Goal: Information Seeking & Learning: Learn about a topic

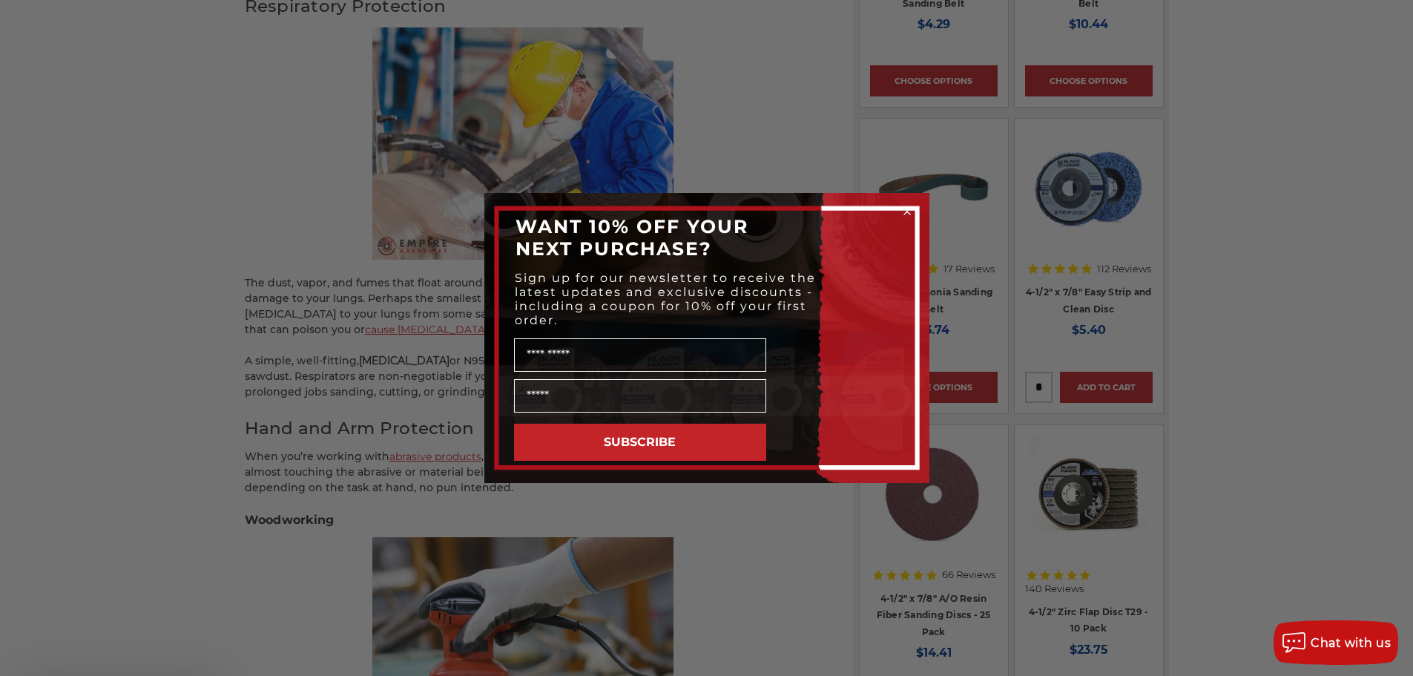
scroll to position [1187, 0]
click at [909, 208] on circle "Close dialog" at bounding box center [907, 212] width 14 height 14
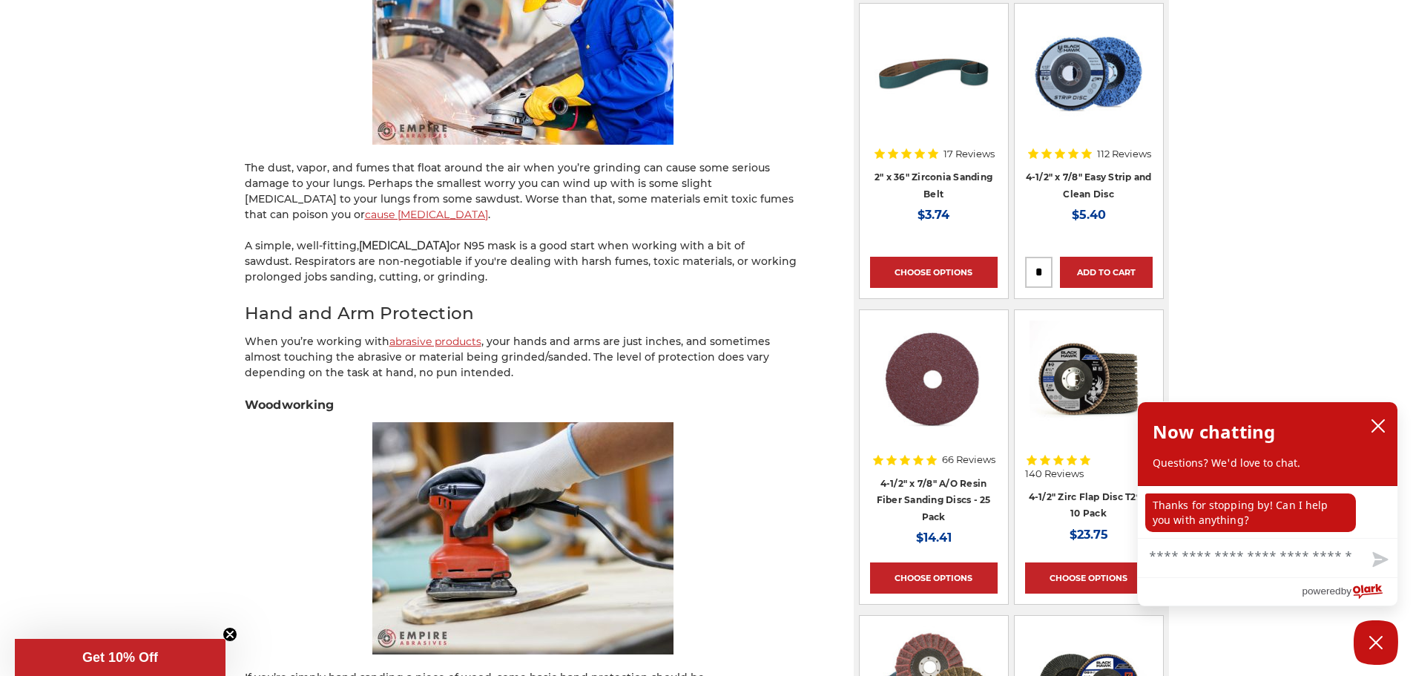
scroll to position [1335, 0]
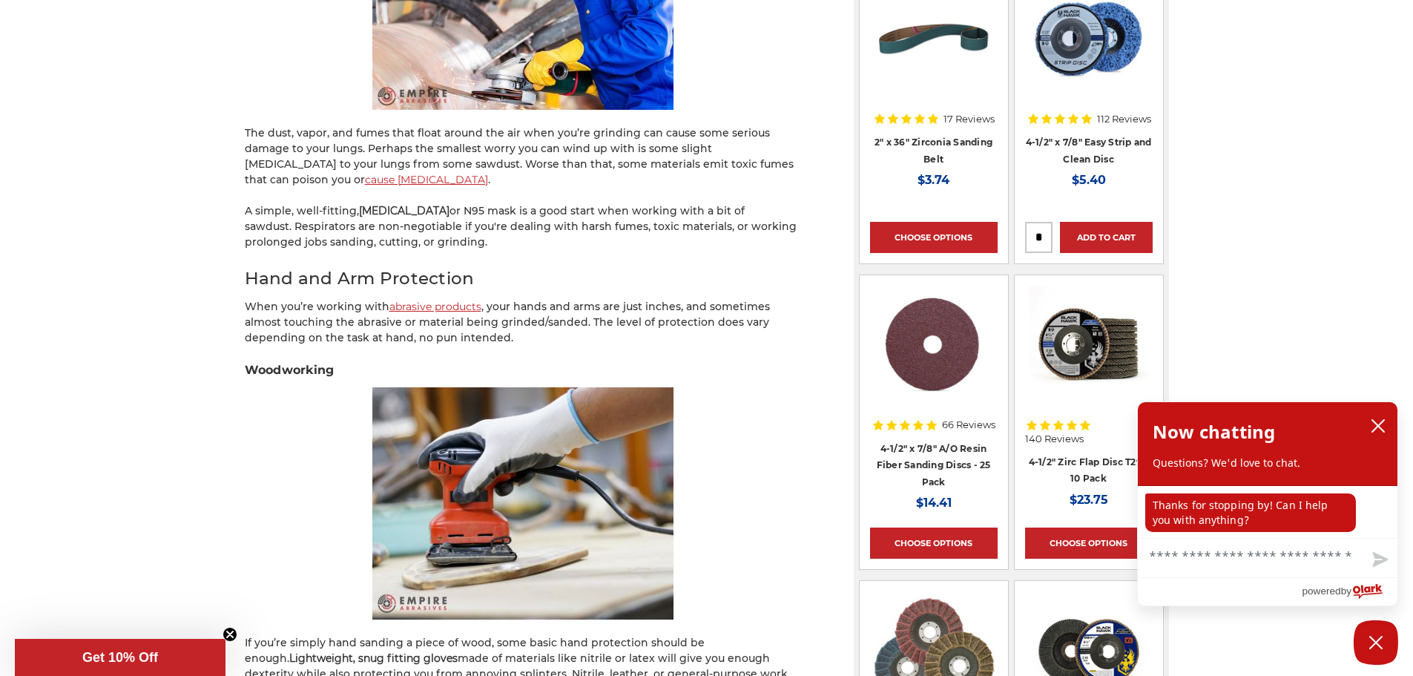
click at [520, 125] on p "The dust, vapor, and fumes that float around the air when you’re grinding can c…" at bounding box center [523, 156] width 556 height 62
click at [531, 132] on p "The dust, vapor, and fumes that float around the air when you’re grinding can c…" at bounding box center [523, 156] width 556 height 62
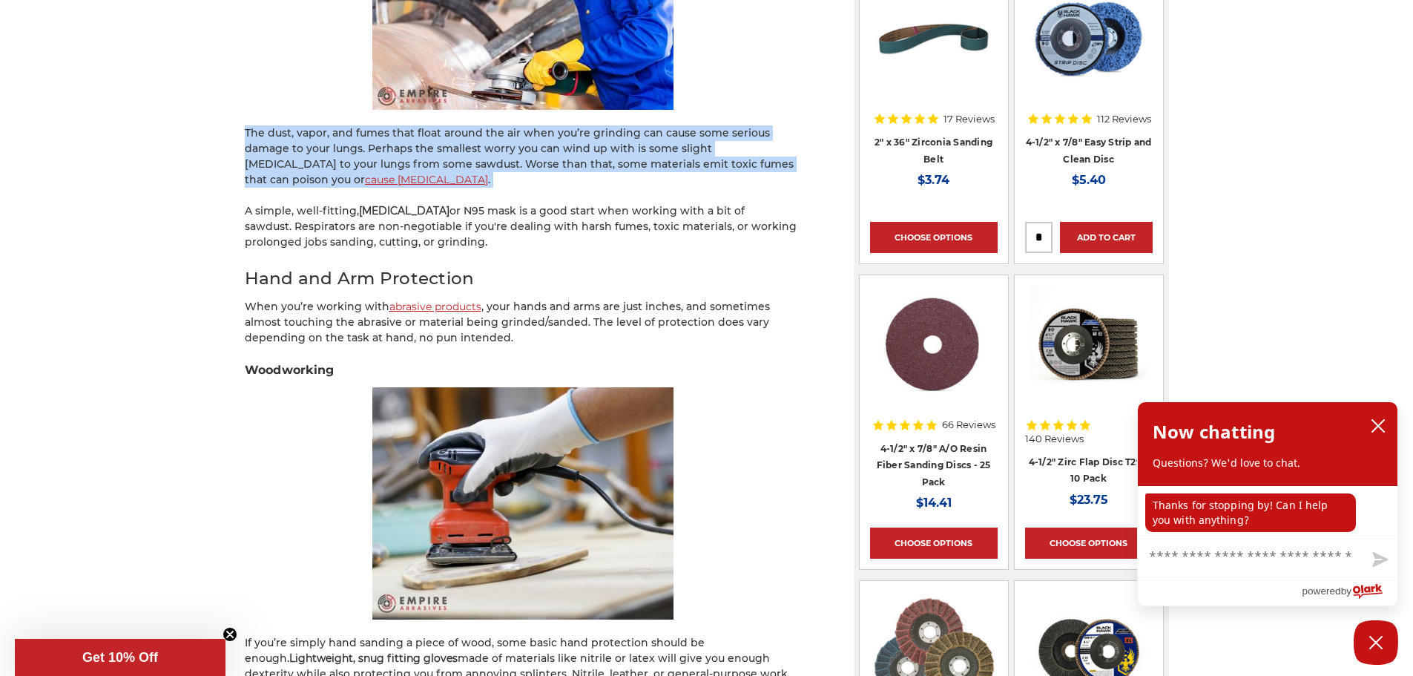
click at [531, 132] on p "The dust, vapor, and fumes that float around the air when you’re grinding can c…" at bounding box center [523, 156] width 556 height 62
click at [527, 148] on p "The dust, vapor, and fumes that float around the air when you’re grinding can c…" at bounding box center [523, 156] width 556 height 62
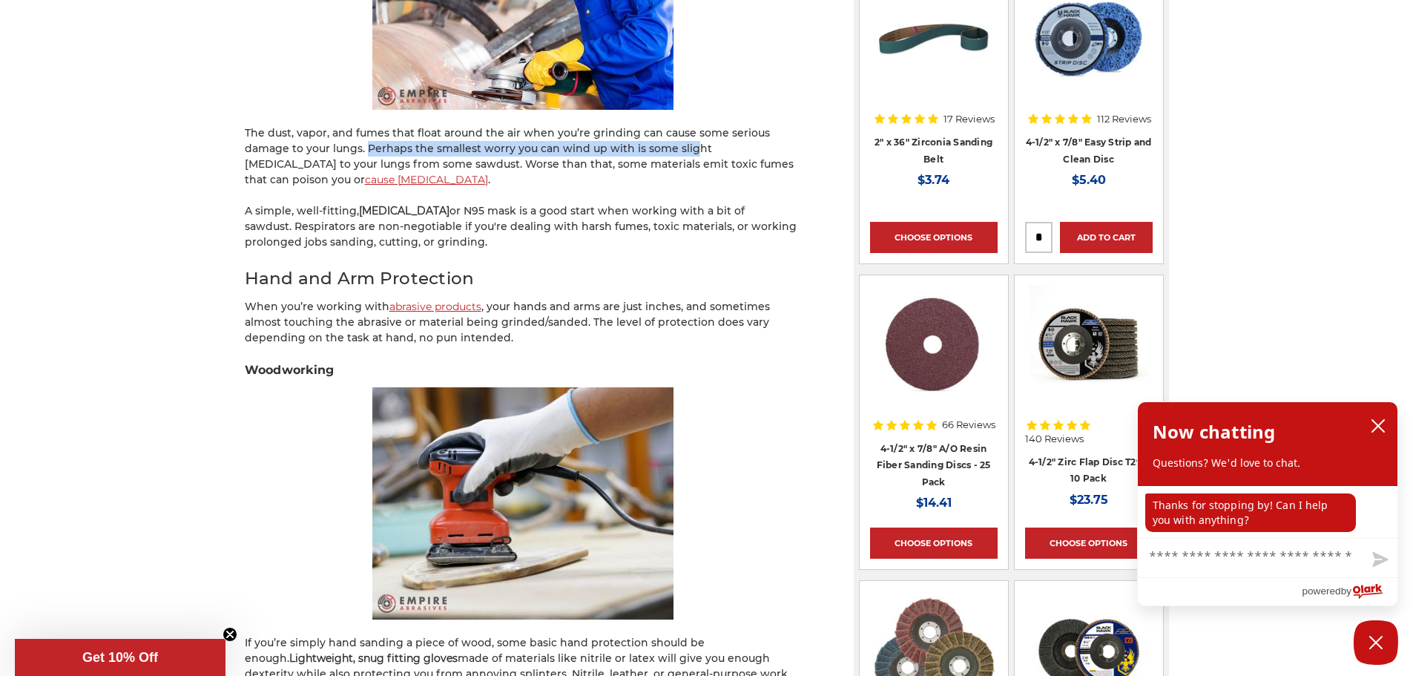
drag, startPoint x: 366, startPoint y: 147, endPoint x: 688, endPoint y: 145, distance: 322.6
click at [688, 145] on p "The dust, vapor, and fumes that float around the air when you’re grinding can c…" at bounding box center [523, 156] width 556 height 62
click at [609, 154] on p "The dust, vapor, and fumes that float around the air when you’re grinding can c…" at bounding box center [523, 156] width 556 height 62
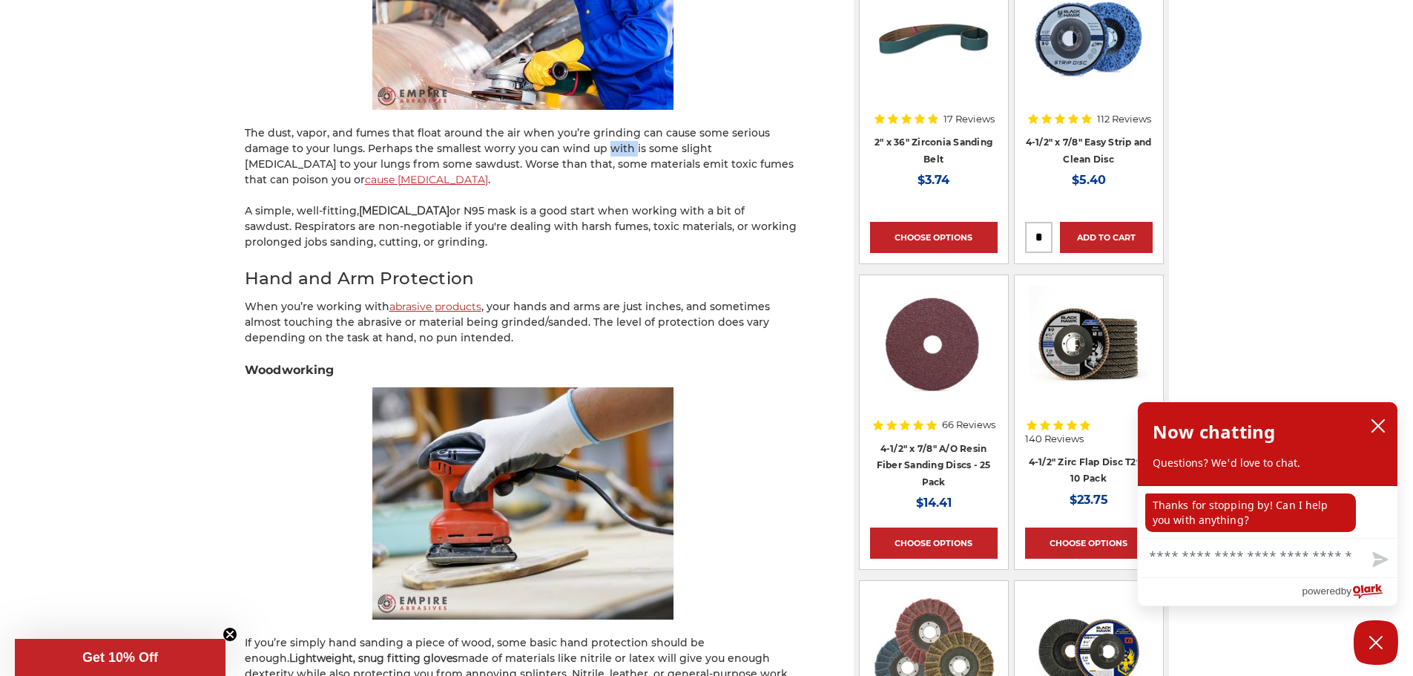
click at [609, 154] on p "The dust, vapor, and fumes that float around the air when you’re grinding can c…" at bounding box center [523, 156] width 556 height 62
drag, startPoint x: 395, startPoint y: 163, endPoint x: 619, endPoint y: 163, distance: 224.7
click at [619, 163] on p "The dust, vapor, and fumes that float around the air when you’re grinding can c…" at bounding box center [523, 156] width 556 height 62
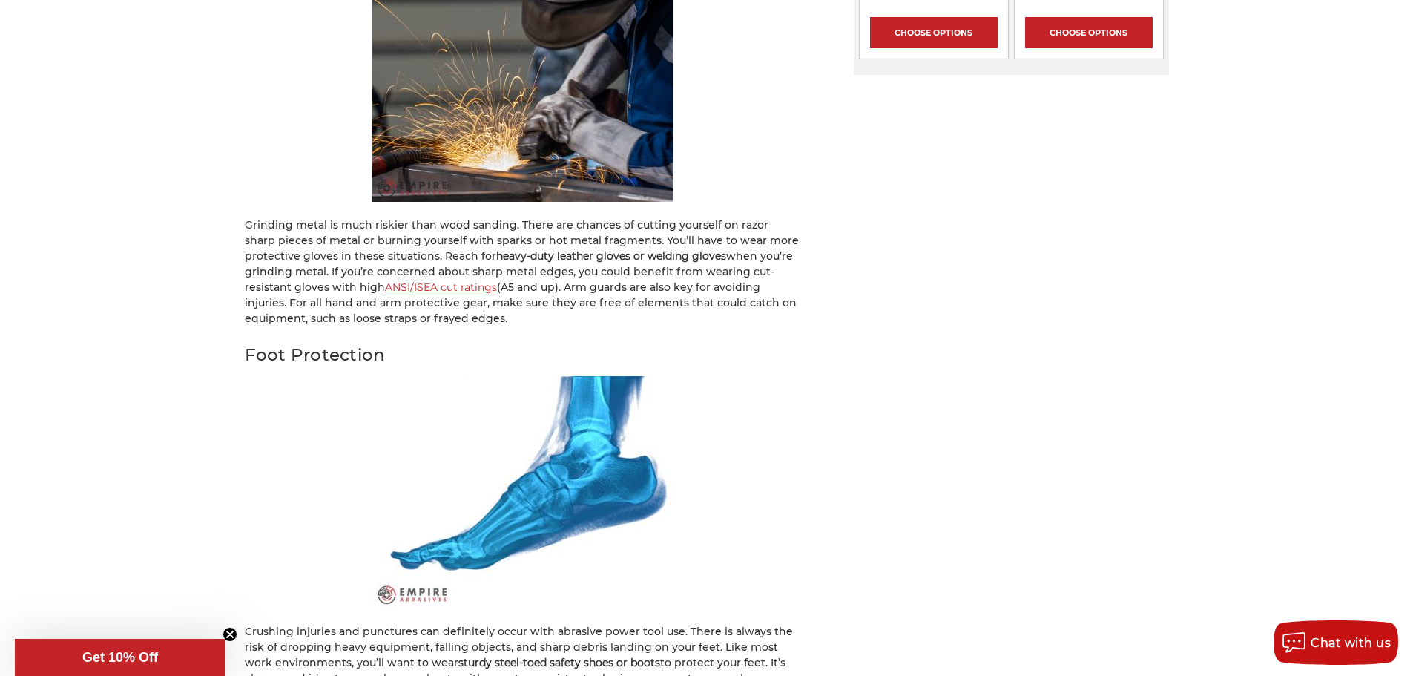
scroll to position [2225, 0]
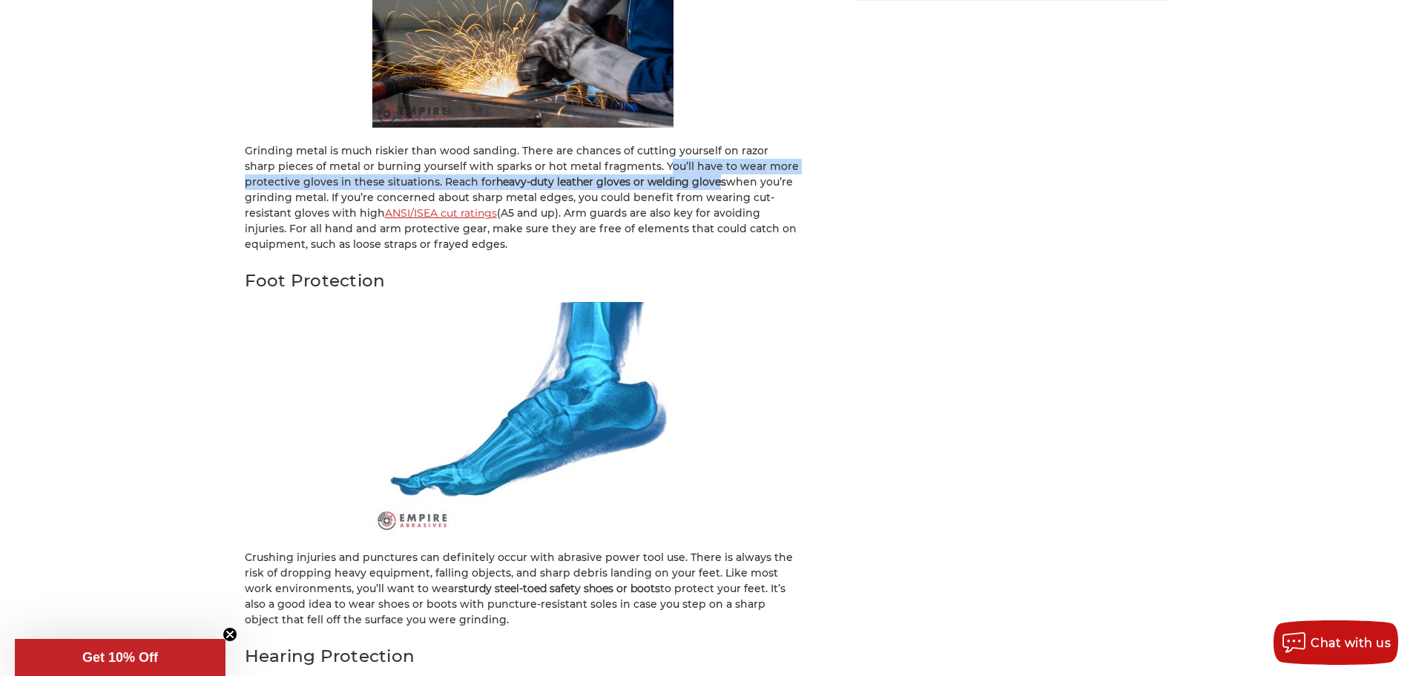
drag, startPoint x: 627, startPoint y: 149, endPoint x: 711, endPoint y: 163, distance: 85.0
click at [711, 163] on p "Grinding metal is much riskier than wood sanding. There are chances of cutting …" at bounding box center [523, 197] width 556 height 109
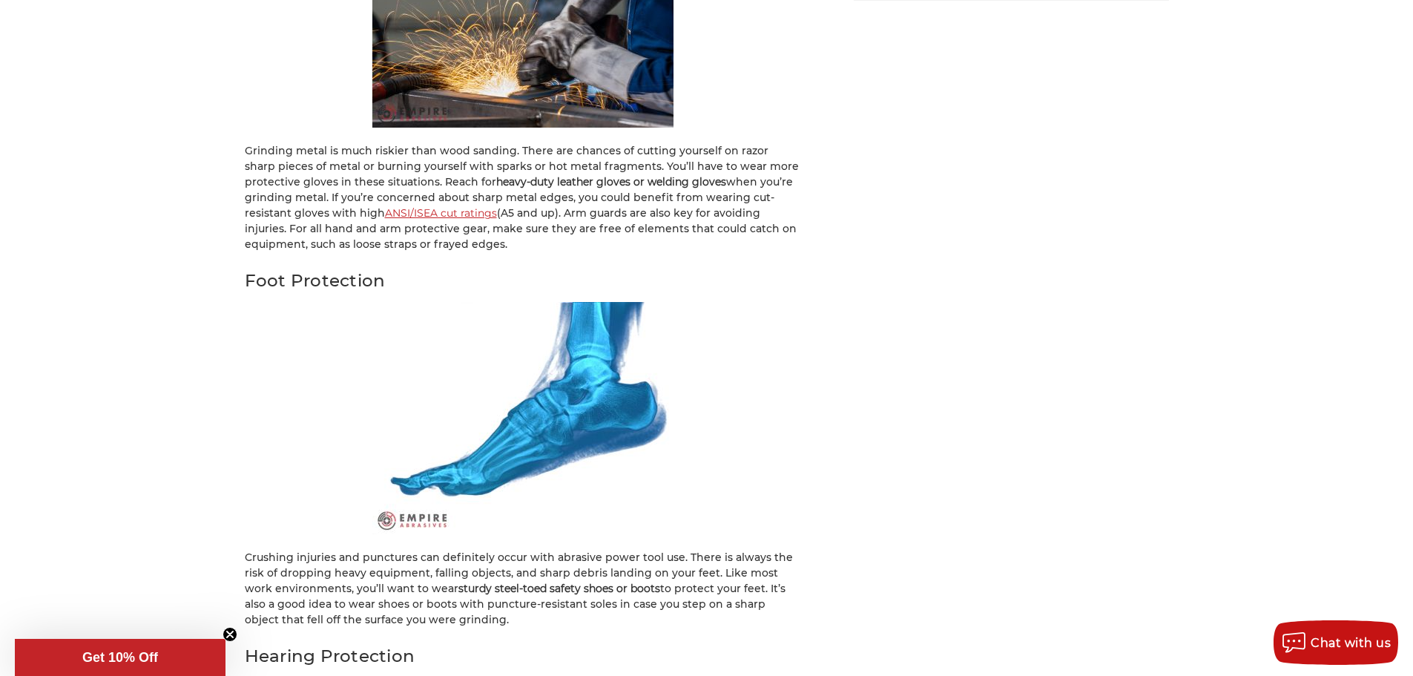
click at [701, 203] on p "Grinding metal is much riskier than wood sanding. There are chances of cutting …" at bounding box center [523, 197] width 556 height 109
drag, startPoint x: 331, startPoint y: 179, endPoint x: 587, endPoint y: 179, distance: 255.1
click at [587, 179] on p "Grinding metal is much riskier than wood sanding. There are chances of cutting …" at bounding box center [523, 197] width 556 height 109
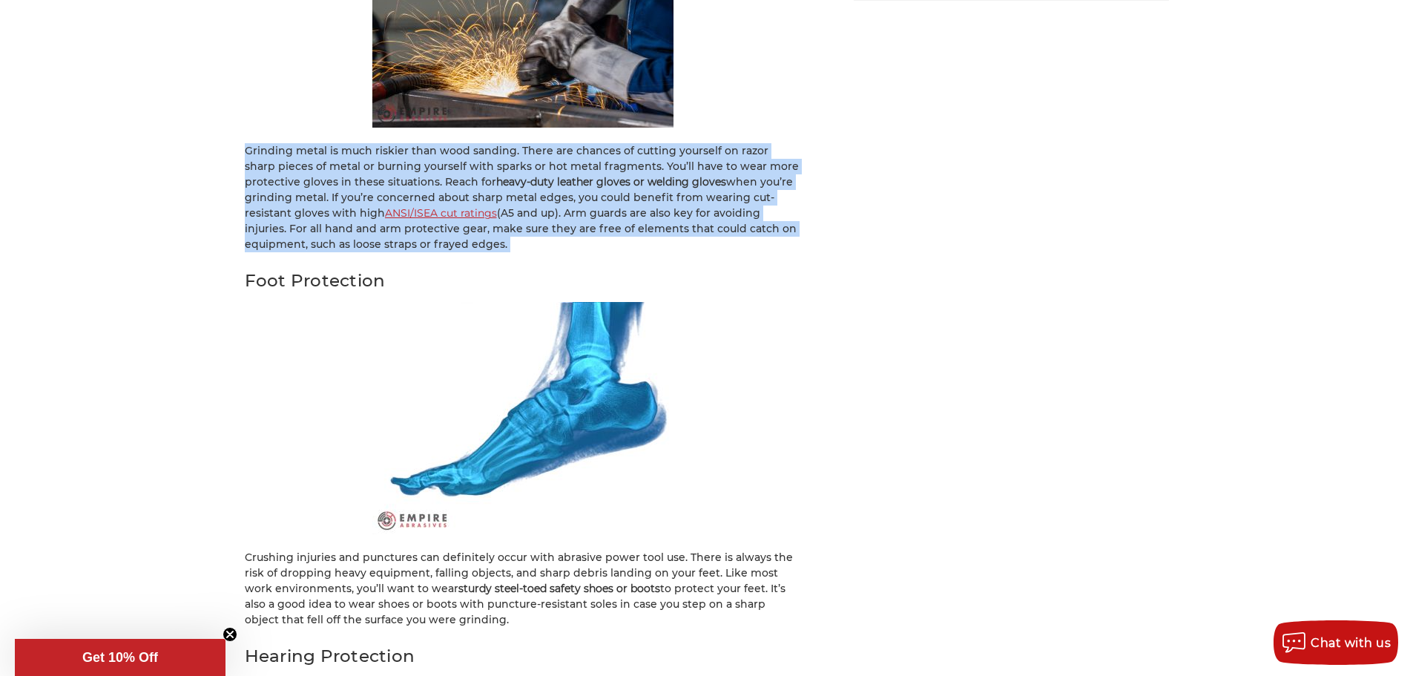
click at [587, 179] on p "Grinding metal is much riskier than wood sanding. There are chances of cutting …" at bounding box center [523, 197] width 556 height 109
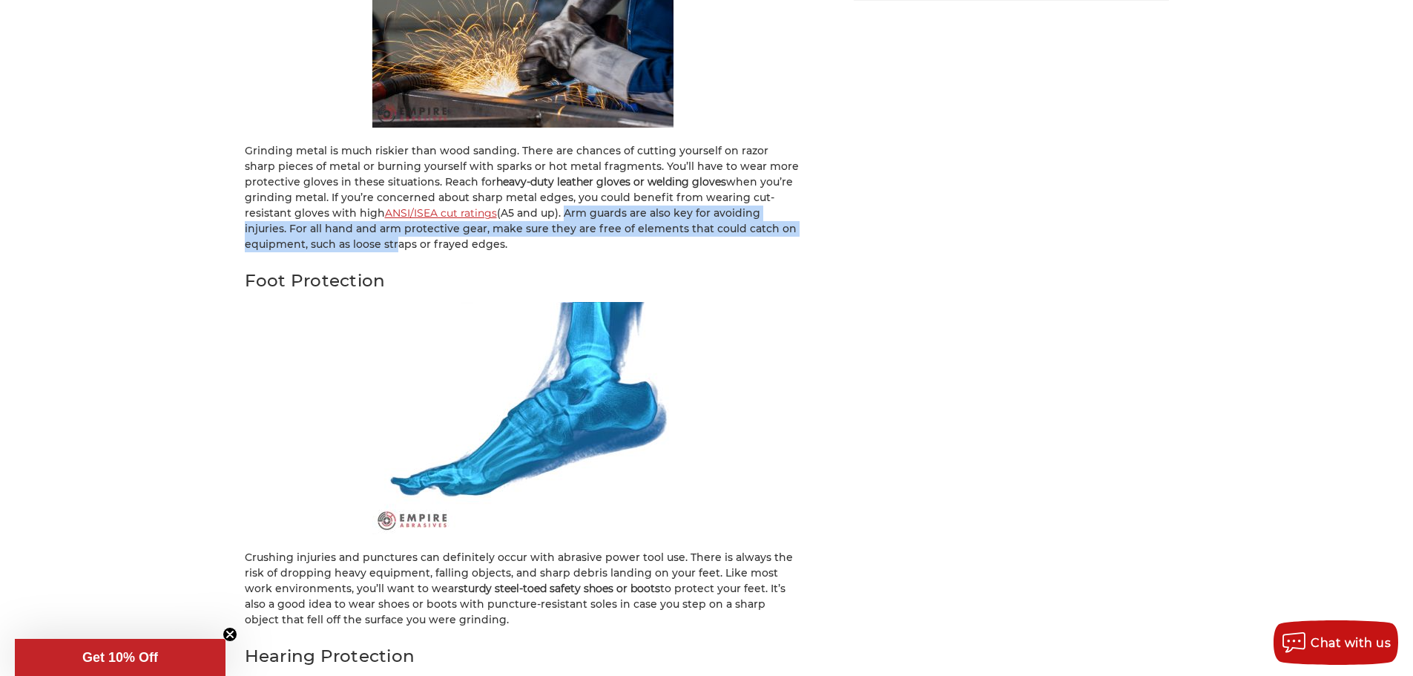
drag, startPoint x: 560, startPoint y: 199, endPoint x: 390, endPoint y: 228, distance: 172.1
click at [390, 228] on p "Grinding metal is much riskier than wood sanding. There are chances of cutting …" at bounding box center [523, 197] width 556 height 109
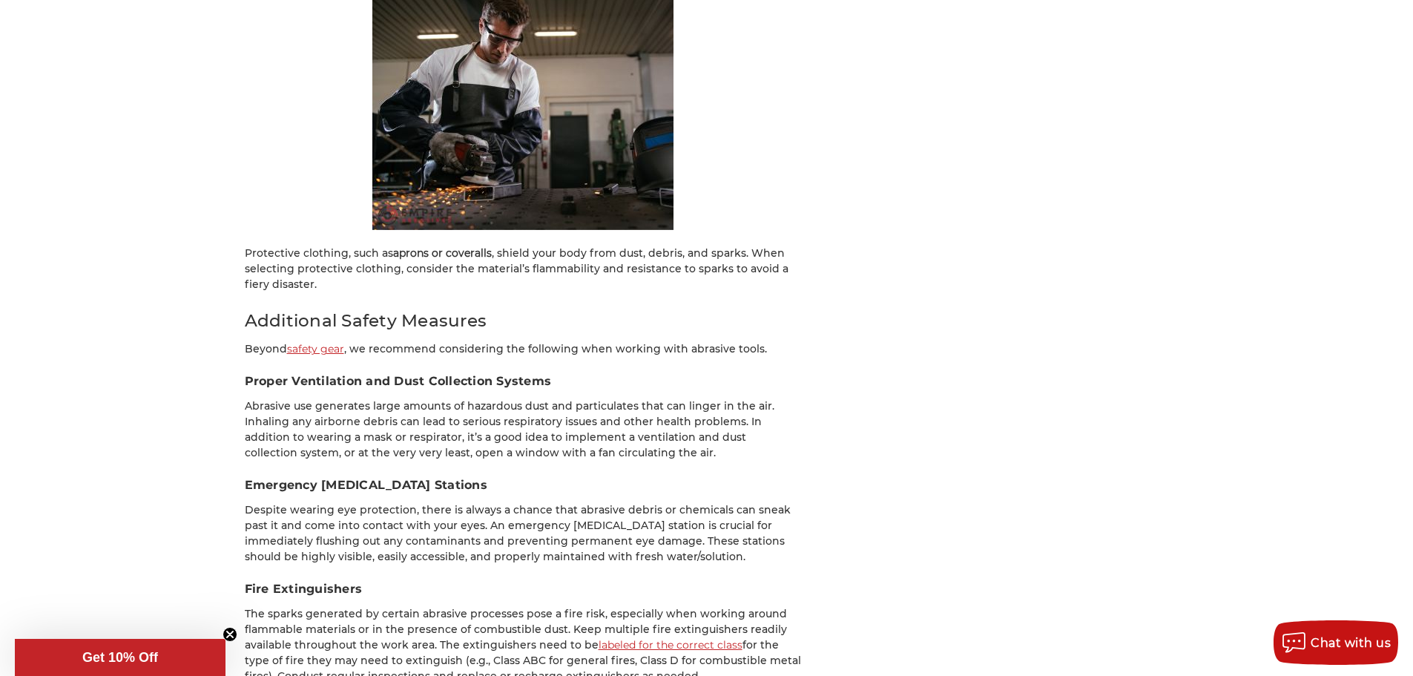
scroll to position [3337, 0]
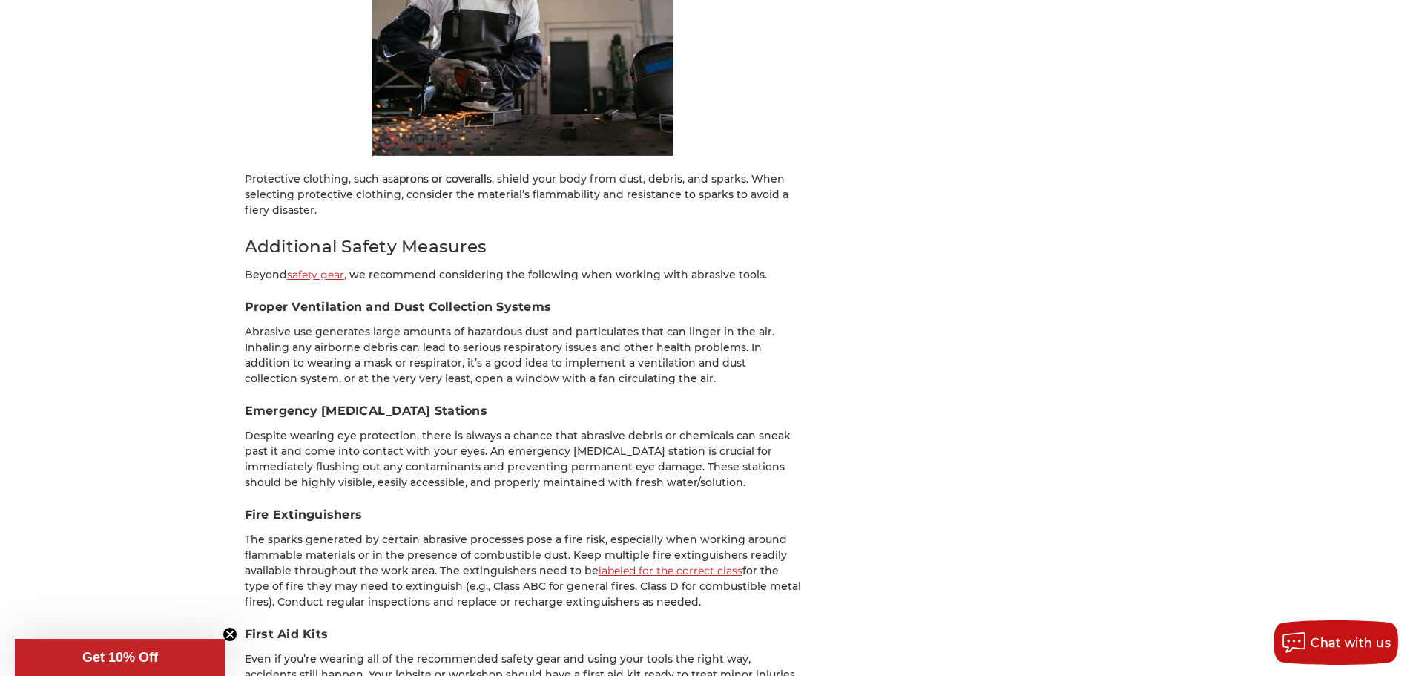
click at [364, 171] on p "Protective clothing, such as aprons or coveralls , shield your body from dust, …" at bounding box center [523, 194] width 556 height 47
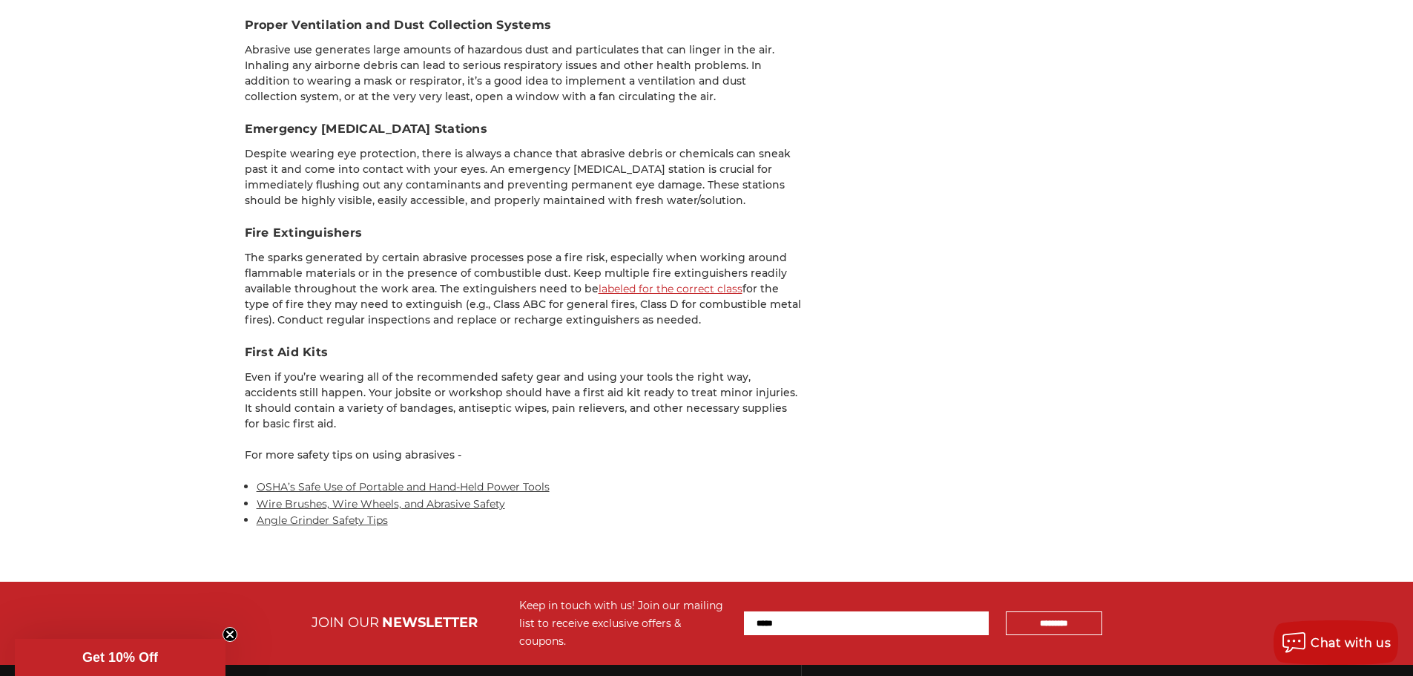
scroll to position [3634, 0]
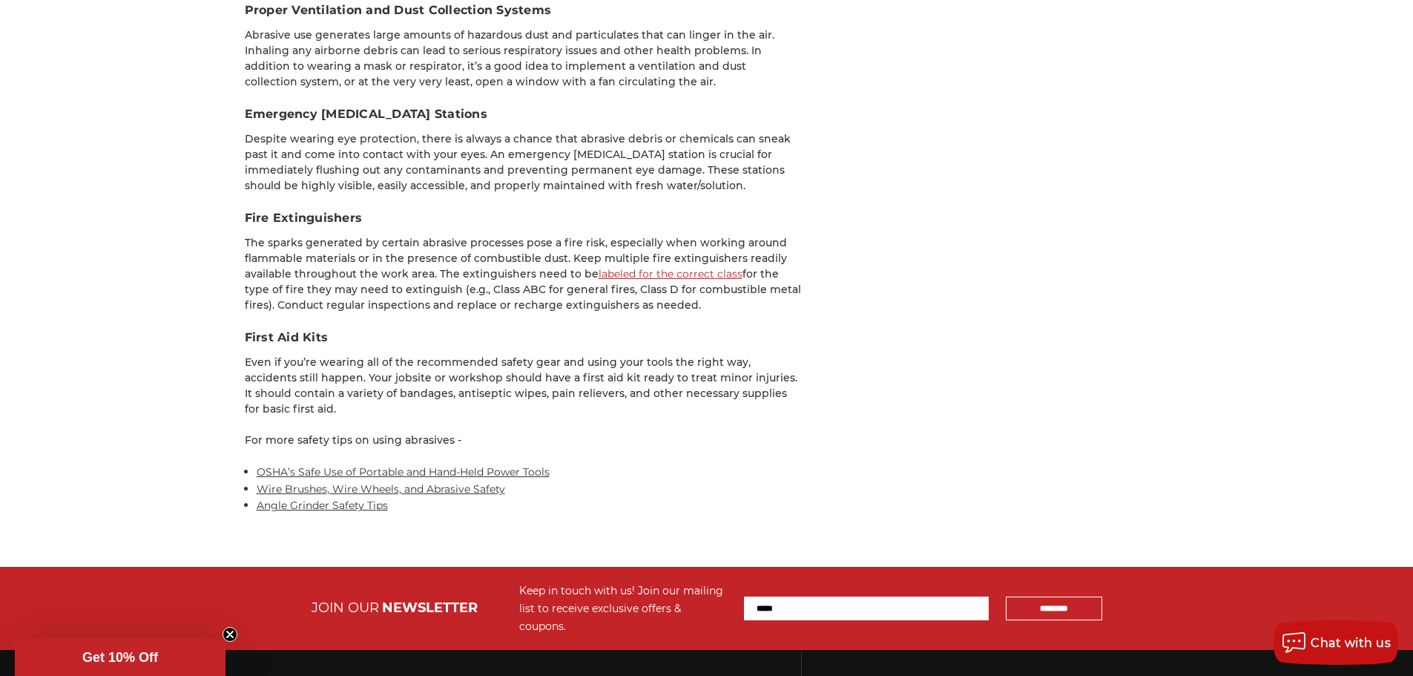
click at [398, 235] on p "The sparks generated by certain abrasive processes pose a fire risk, especially…" at bounding box center [523, 274] width 556 height 78
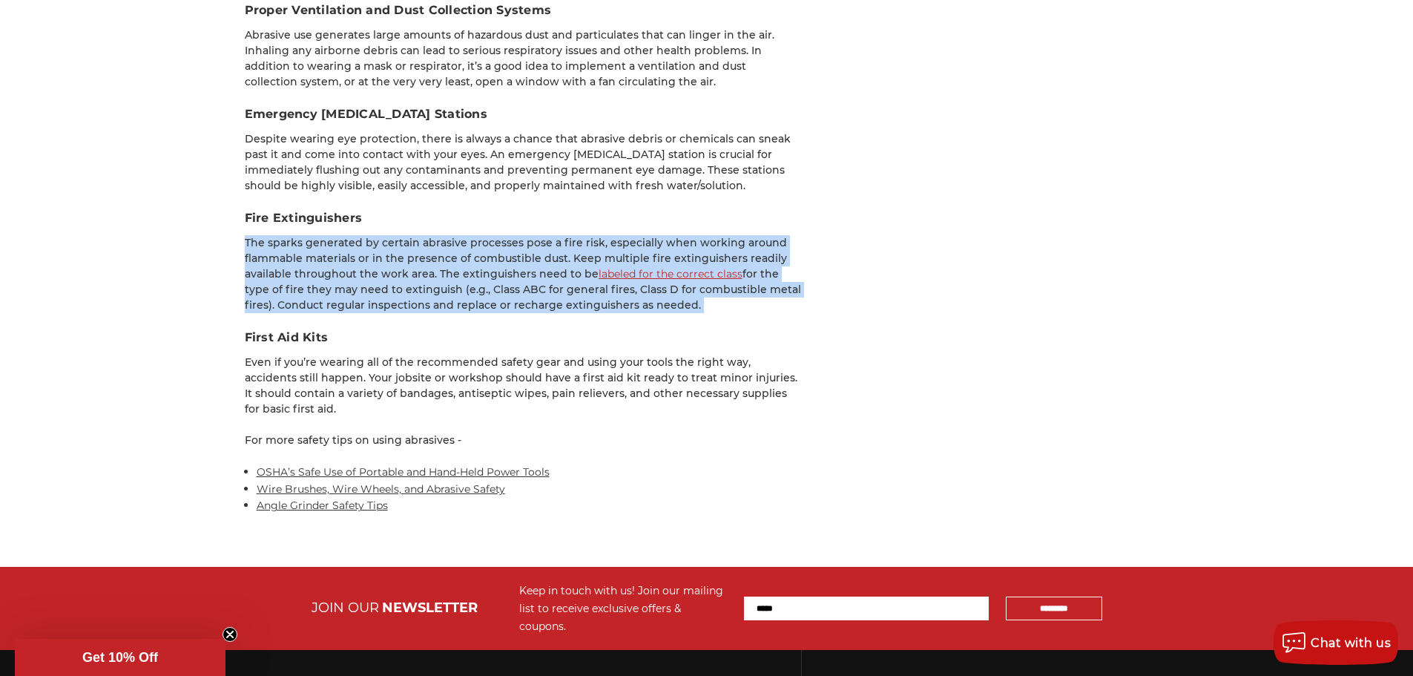
click at [398, 235] on p "The sparks generated by certain abrasive processes pose a fire risk, especially…" at bounding box center [523, 274] width 556 height 78
